Goal: Task Accomplishment & Management: Use online tool/utility

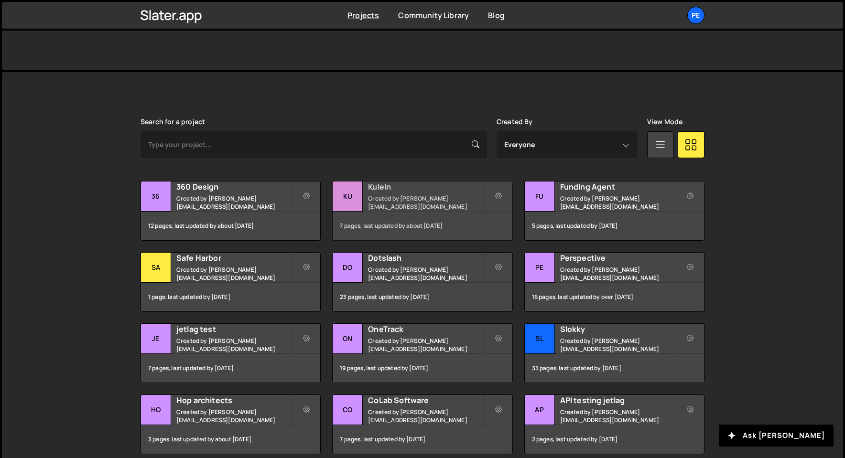
scroll to position [276, 0]
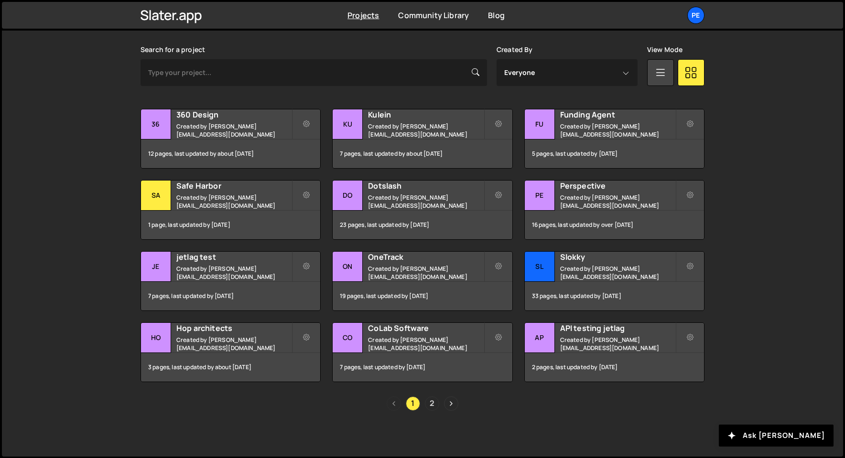
click at [434, 403] on link "2" at bounding box center [432, 404] width 14 height 14
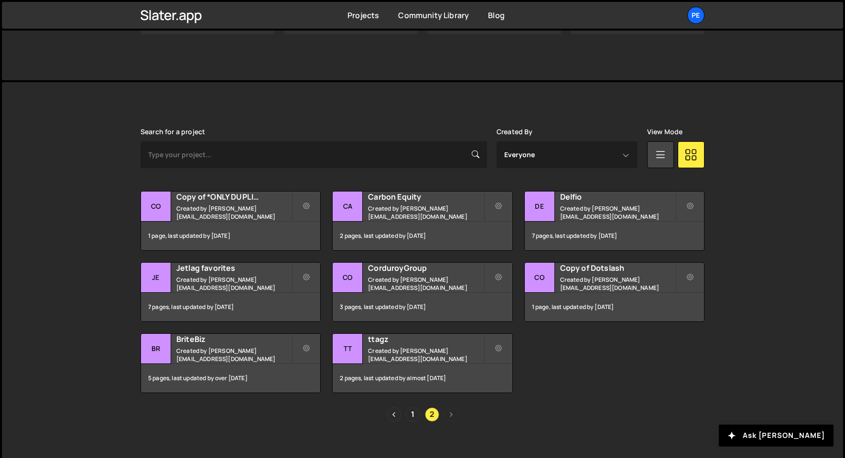
scroll to position [205, 0]
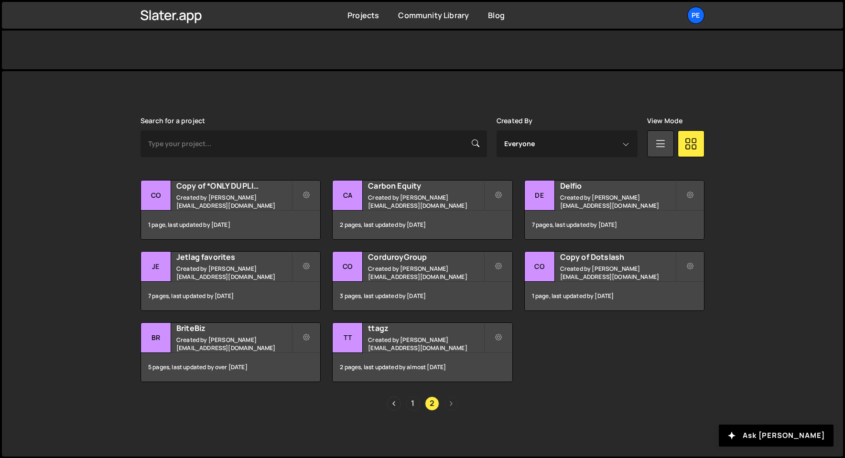
click at [412, 404] on link "1" at bounding box center [413, 404] width 14 height 14
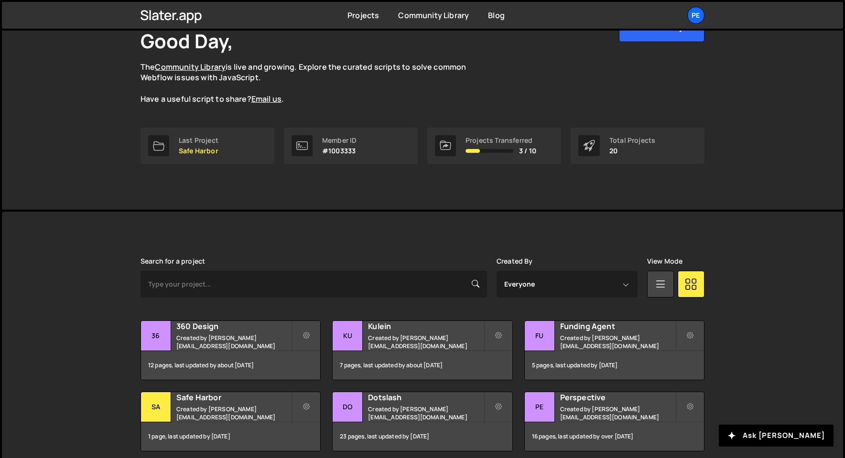
scroll to position [75, 0]
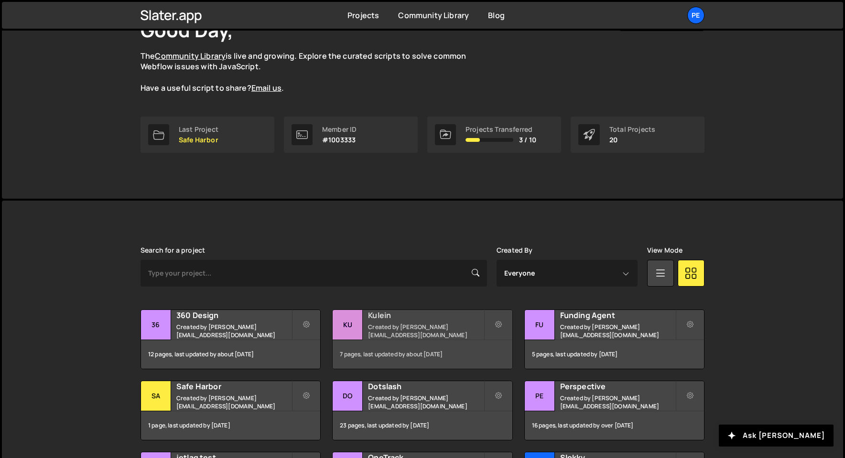
click at [430, 330] on small "Created by [PERSON_NAME][EMAIL_ADDRESS][DOMAIN_NAME]" at bounding box center [425, 331] width 115 height 16
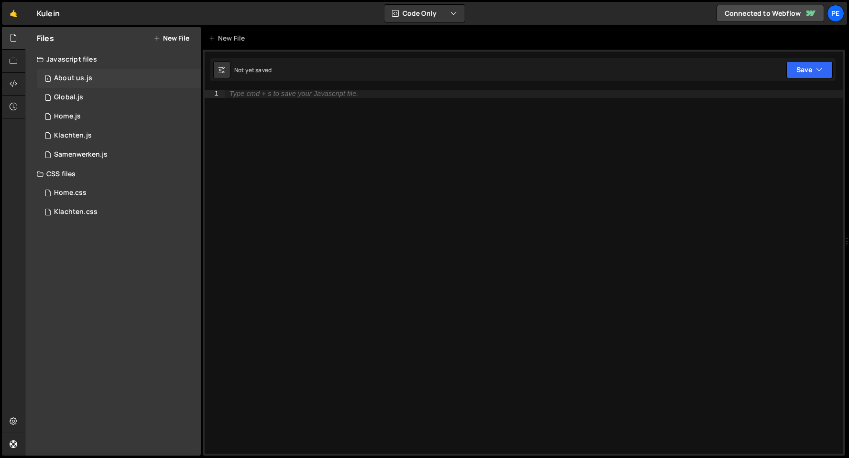
click at [153, 77] on div "1 About us.js 0" at bounding box center [119, 78] width 164 height 19
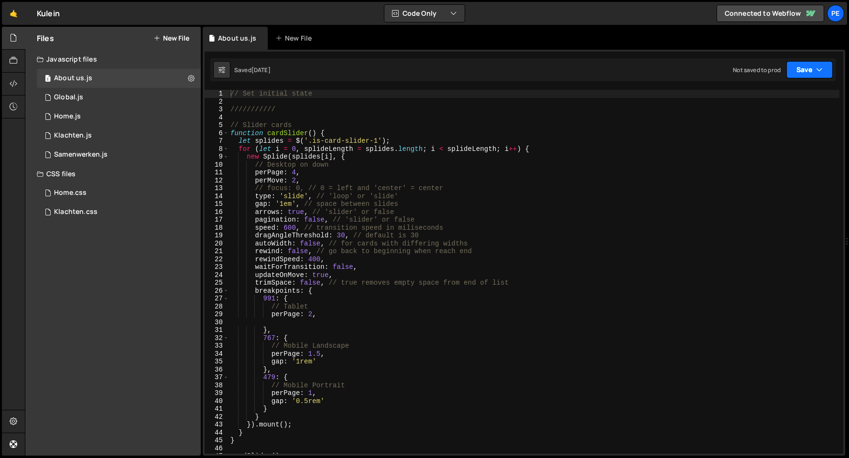
click at [819, 66] on icon "button" at bounding box center [819, 70] width 7 height 10
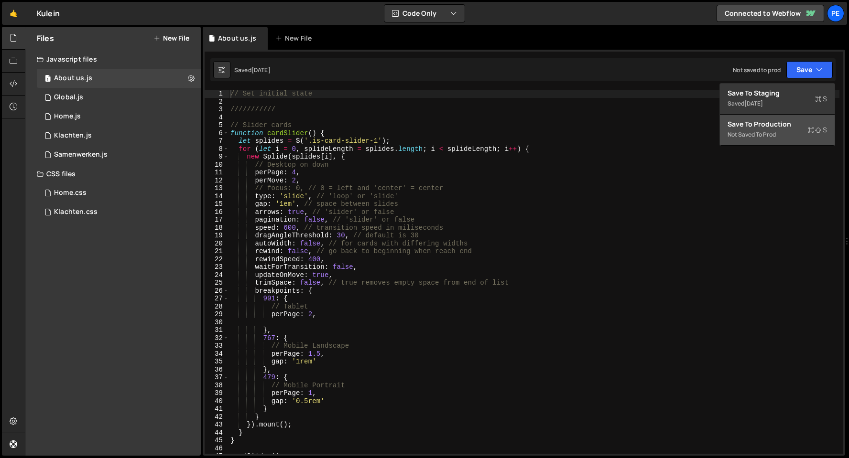
click at [790, 126] on div "Save to Production S" at bounding box center [776, 124] width 99 height 10
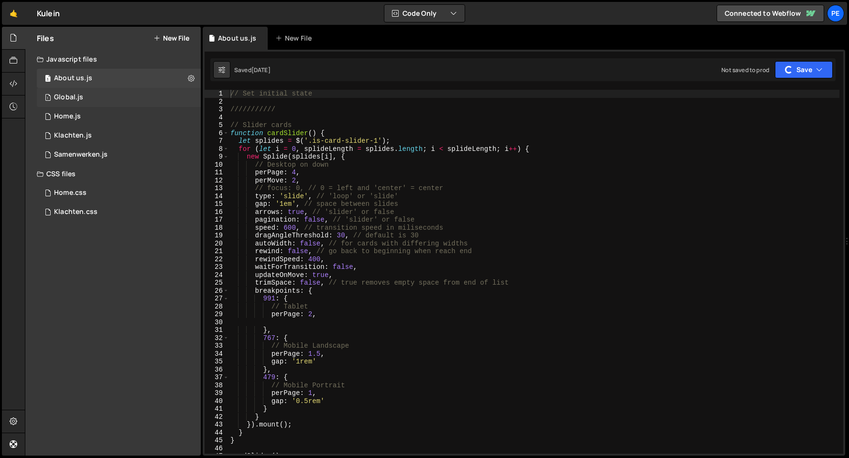
click at [140, 95] on div "1 Global.js 0" at bounding box center [119, 97] width 164 height 19
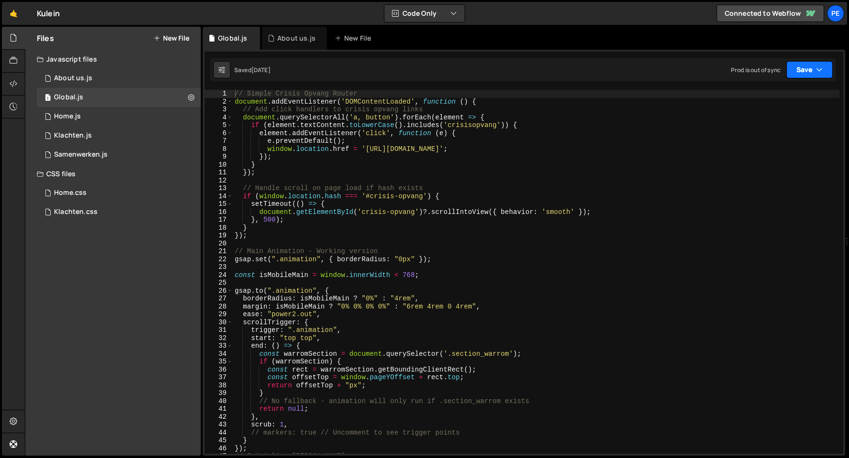
click at [816, 71] on icon "button" at bounding box center [819, 70] width 7 height 10
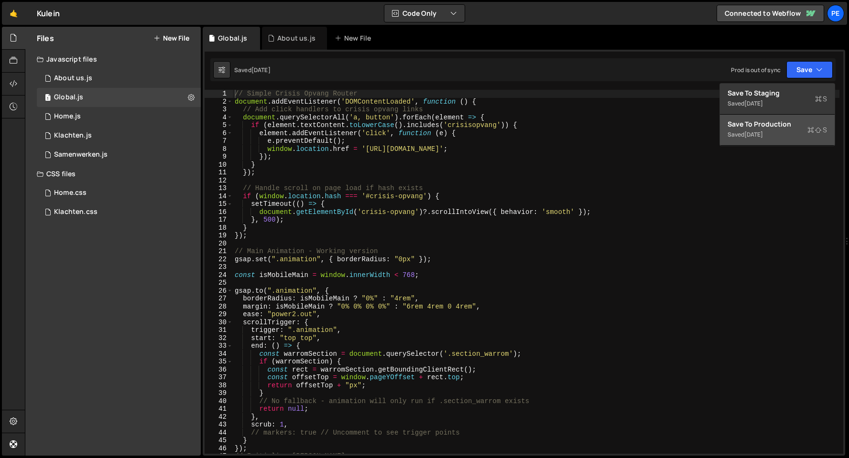
click at [759, 129] on div "Saved 1 month ago" at bounding box center [776, 134] width 99 height 11
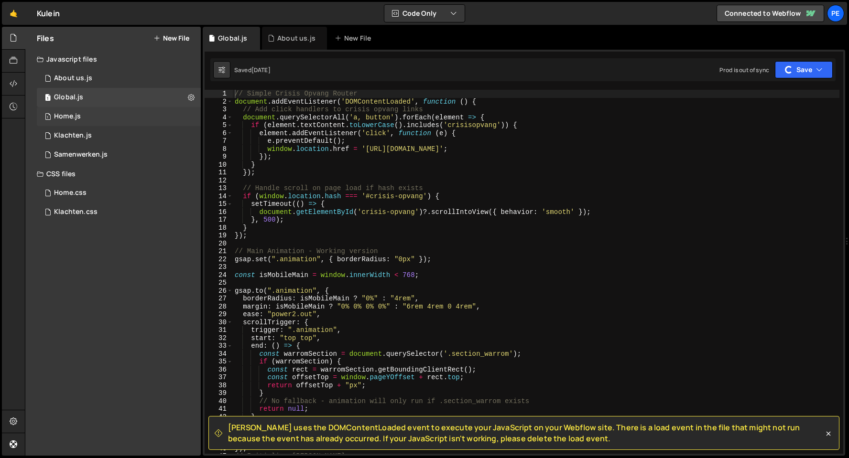
click at [132, 114] on div "1 Home.js 0" at bounding box center [119, 116] width 164 height 19
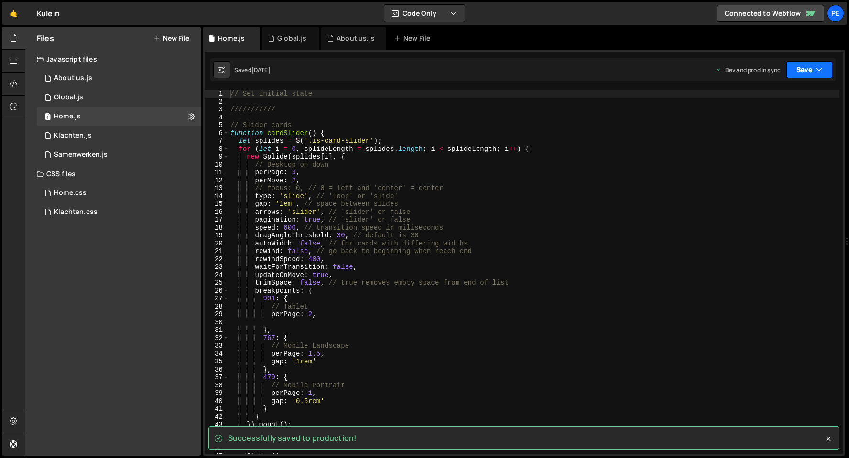
click at [803, 62] on button "Save" at bounding box center [809, 69] width 46 height 17
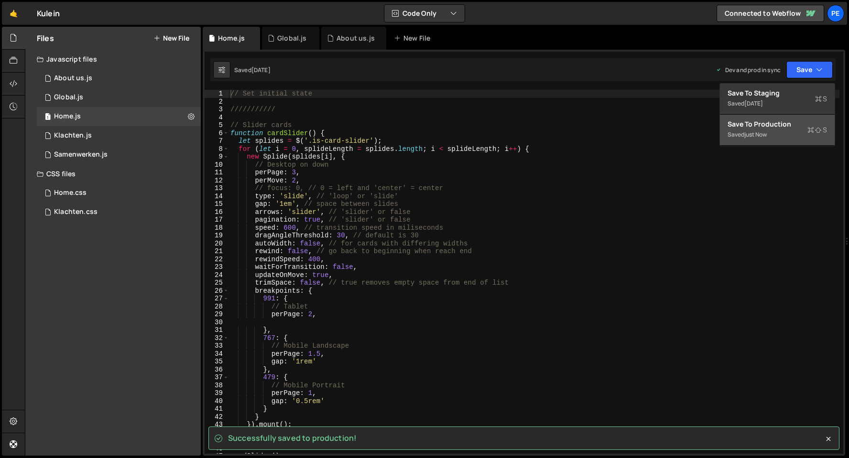
click at [776, 131] on div "Saved just now" at bounding box center [776, 134] width 99 height 11
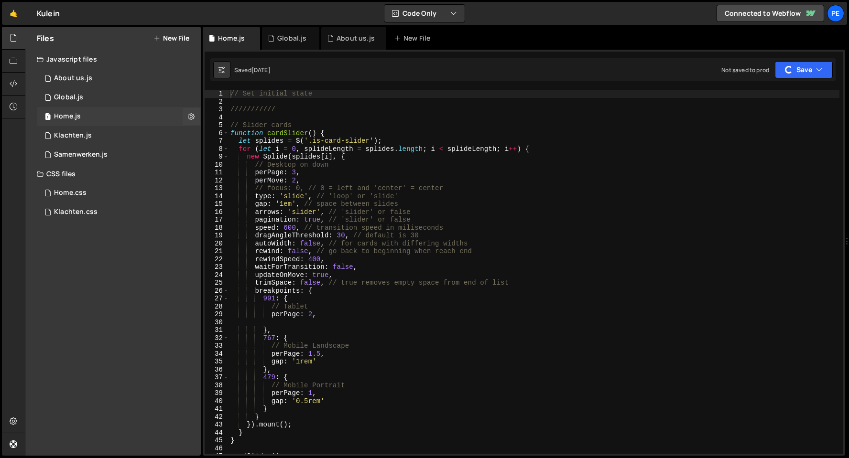
click at [112, 125] on div "1 Home.js 0" at bounding box center [119, 116] width 164 height 19
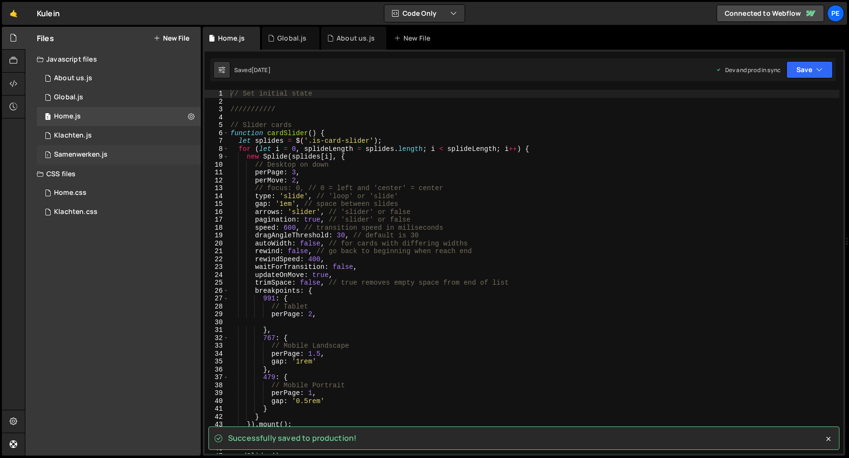
click at [108, 147] on div "1 Samenwerken.js 0" at bounding box center [119, 154] width 164 height 19
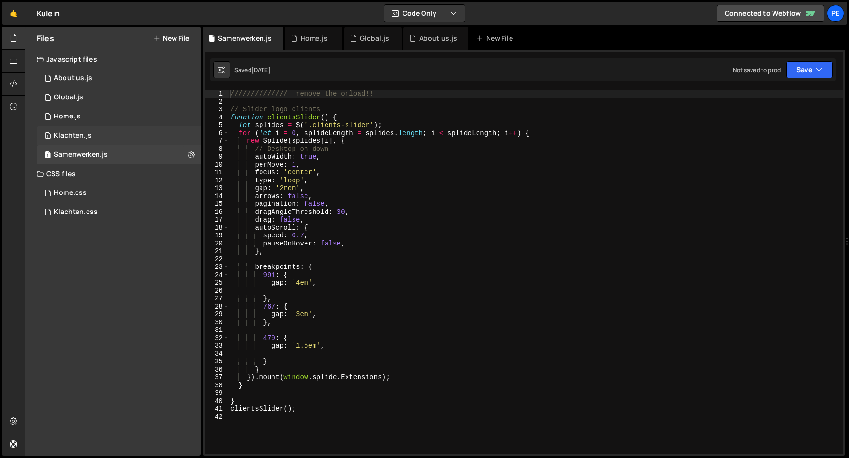
click at [122, 135] on div "1 Klachten.js 0" at bounding box center [119, 135] width 164 height 19
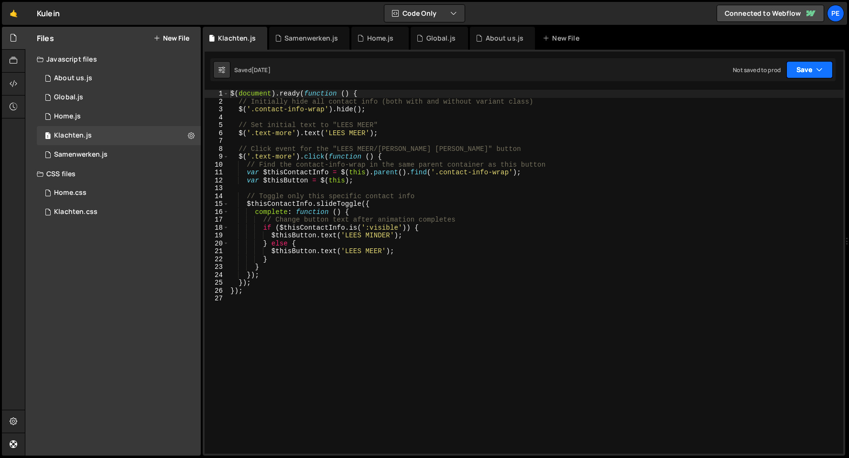
click at [813, 71] on button "Save" at bounding box center [809, 69] width 46 height 17
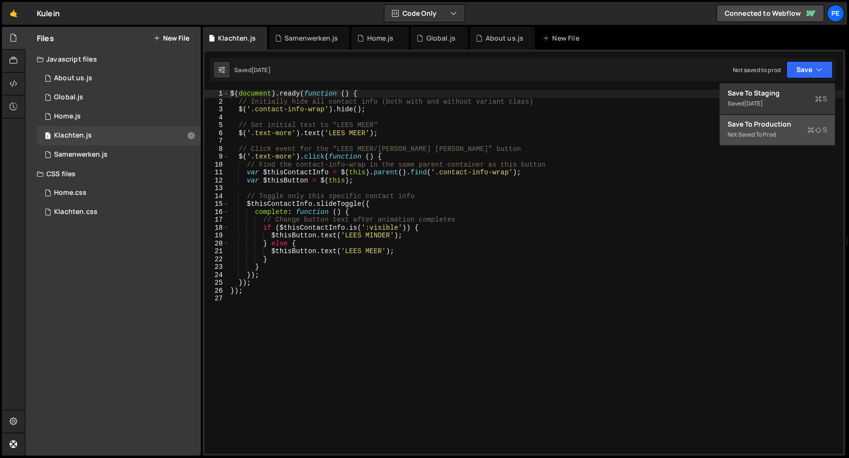
click at [770, 129] on div "Save to Production S" at bounding box center [776, 124] width 99 height 10
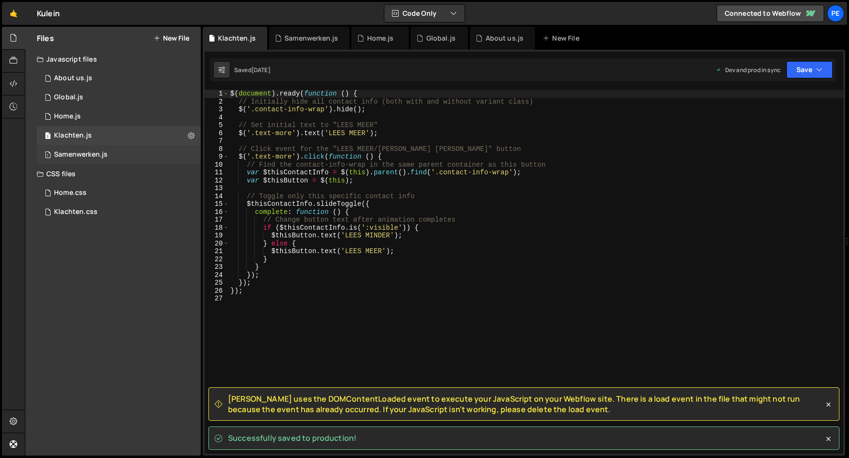
click at [107, 151] on div "Samenwerken.js" at bounding box center [81, 155] width 54 height 9
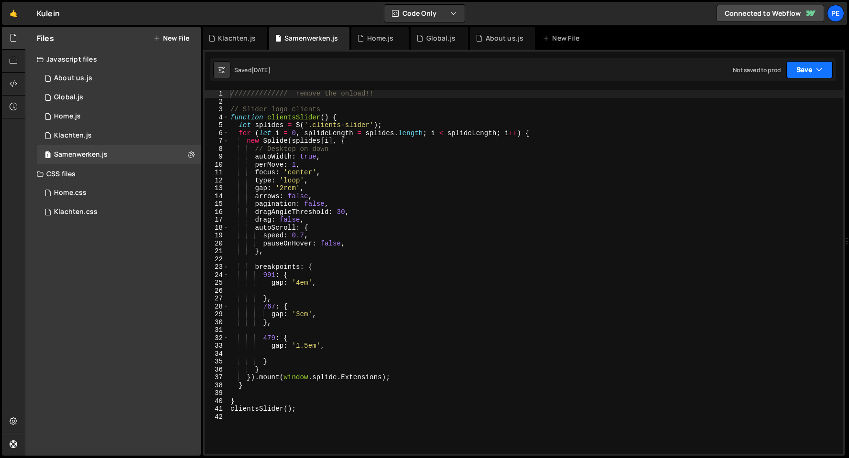
click at [816, 67] on icon "button" at bounding box center [819, 70] width 7 height 10
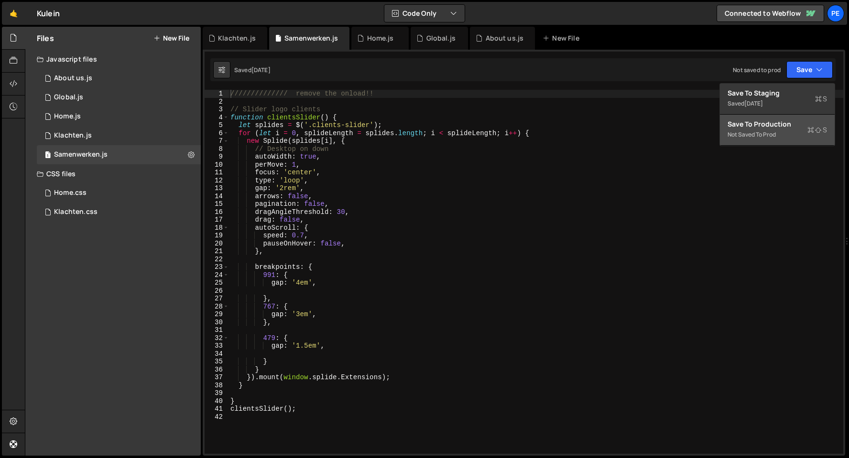
click at [770, 128] on div "Save to Production S" at bounding box center [776, 124] width 99 height 10
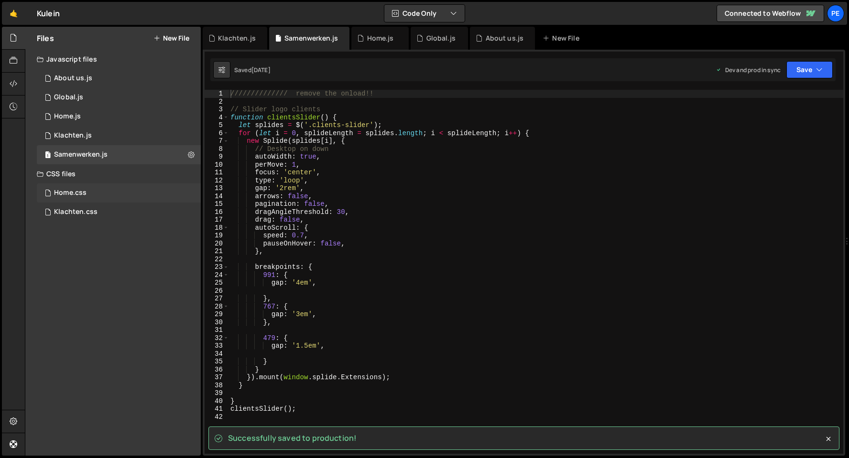
click at [99, 192] on div "Home.css 0" at bounding box center [119, 193] width 164 height 19
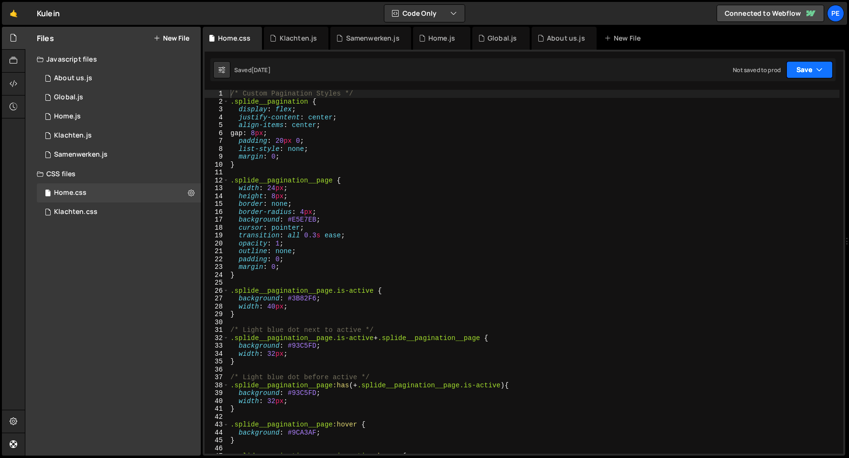
click at [814, 69] on button "Save" at bounding box center [809, 69] width 46 height 17
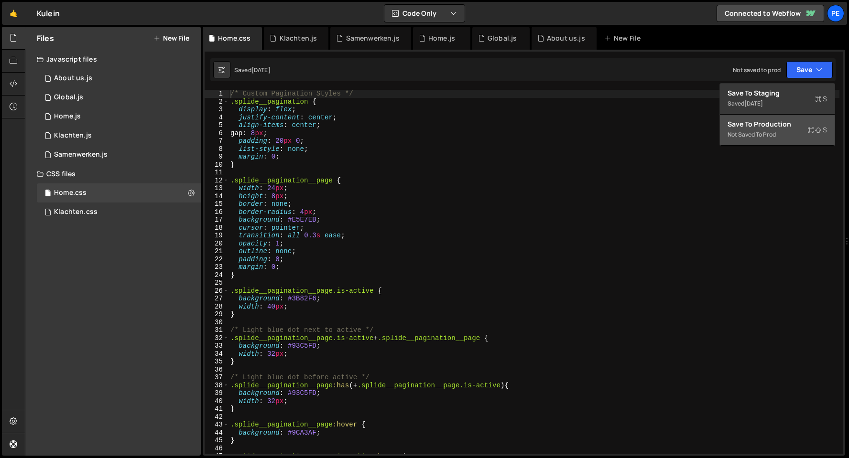
click at [759, 142] on button "Save to Production S Not saved to prod" at bounding box center [777, 130] width 115 height 31
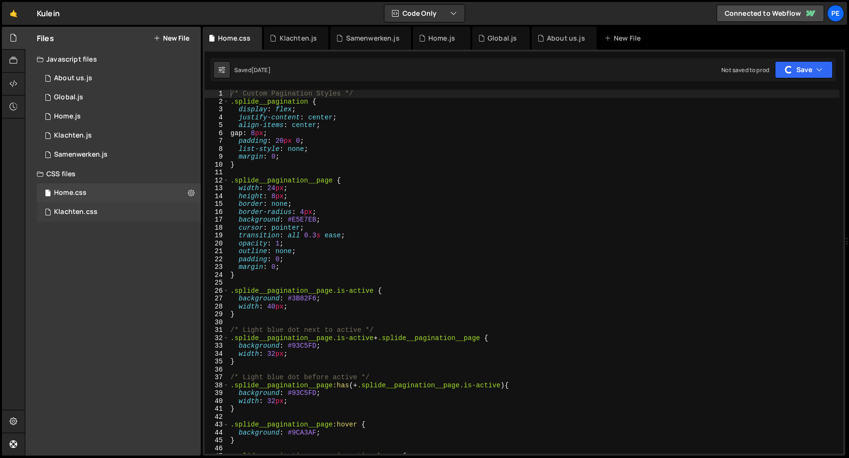
click at [124, 212] on div "Klachten.css 0" at bounding box center [119, 212] width 164 height 19
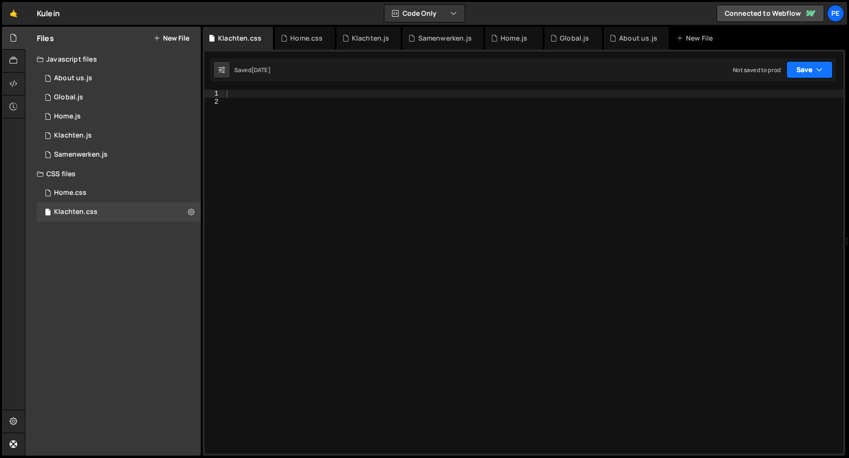
click at [806, 69] on button "Save" at bounding box center [809, 69] width 46 height 17
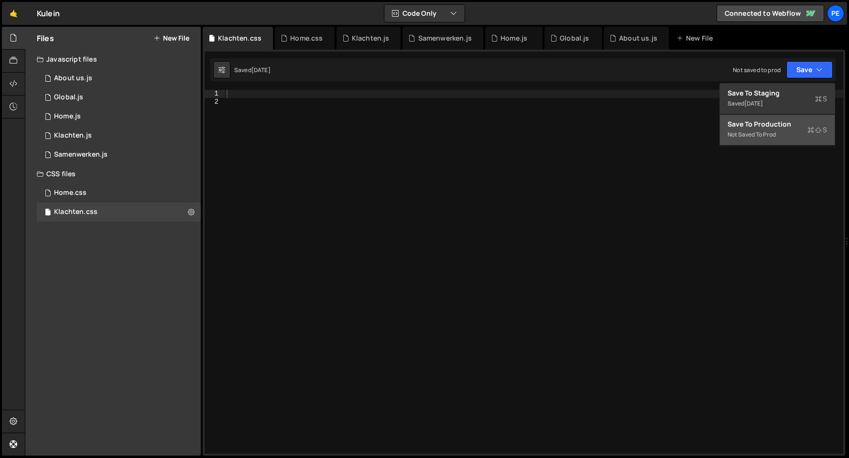
click at [761, 136] on div "Not saved to prod" at bounding box center [776, 134] width 99 height 11
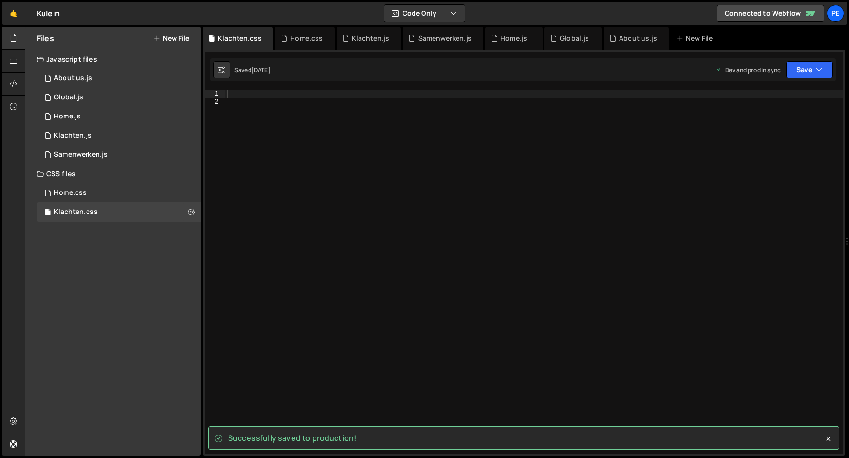
click at [167, 306] on div "Files New File Javascript files 1 About us.js 0 1 Global.js 0 1 Home.js 0 1 1" at bounding box center [112, 241] width 175 height 429
